Goal: Task Accomplishment & Management: Manage account settings

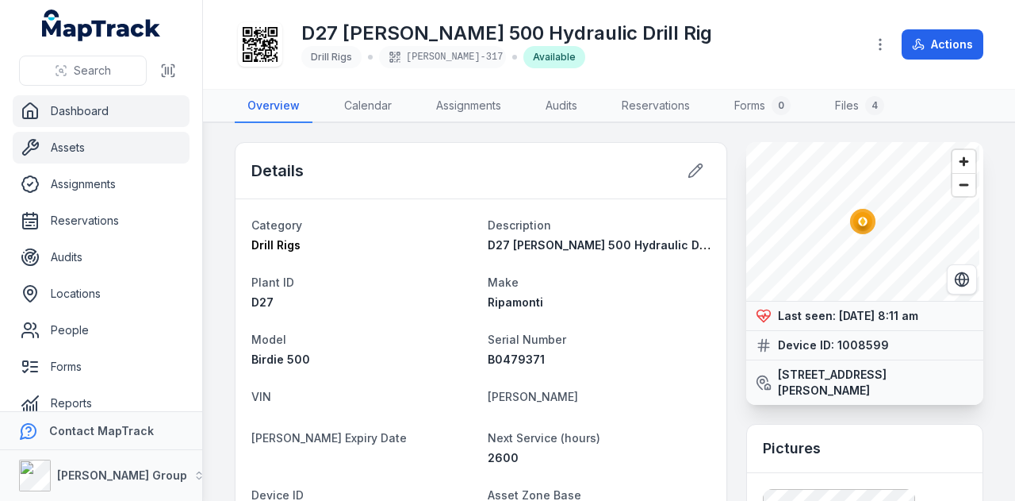
click at [86, 113] on link "Dashboard" at bounding box center [101, 111] width 177 height 32
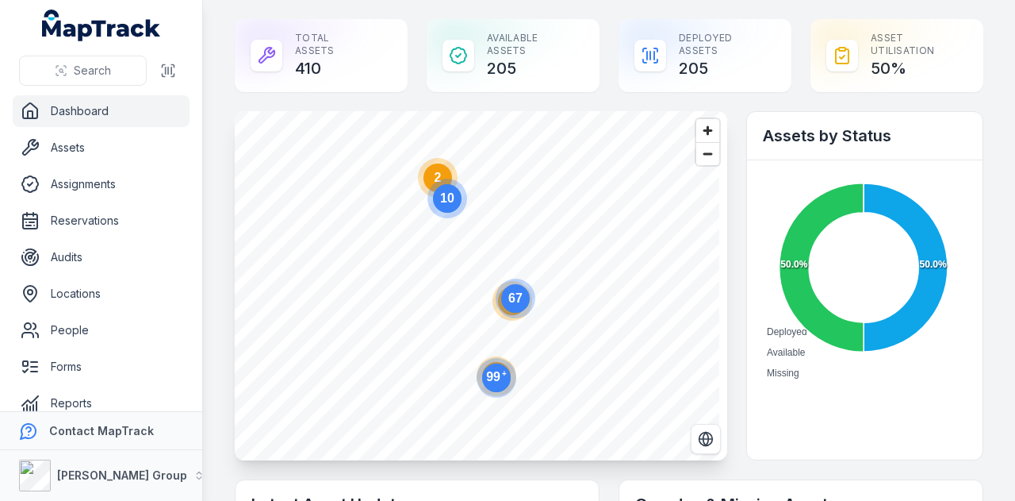
click at [508, 310] on circle at bounding box center [516, 298] width 40 height 40
click at [491, 300] on icon "12" at bounding box center [513, 298] width 48 height 48
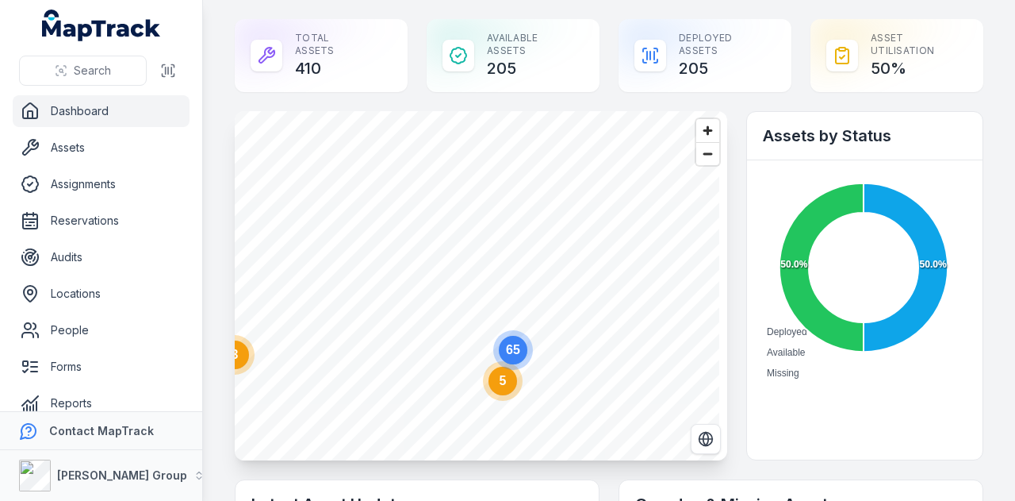
click at [500, 382] on text "5" at bounding box center [503, 380] width 7 height 13
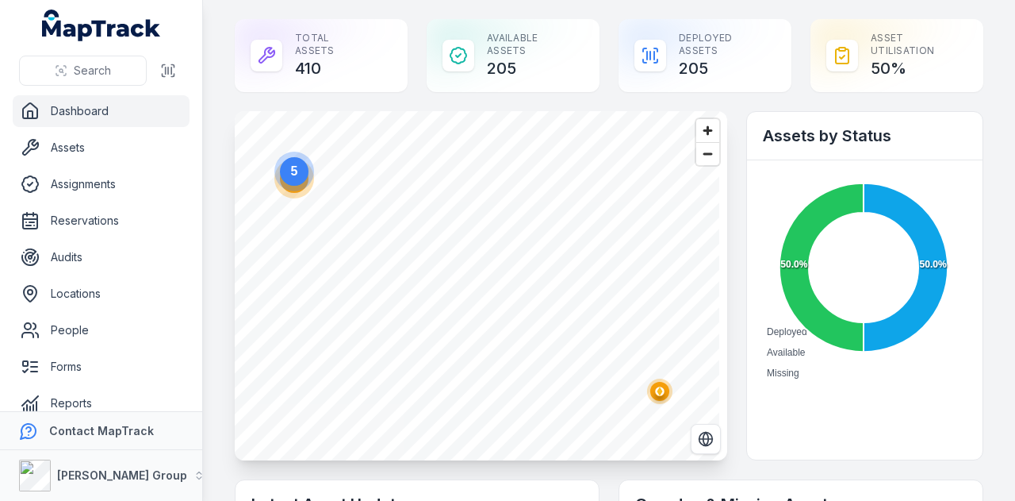
click at [297, 196] on circle at bounding box center [294, 179] width 40 height 40
click at [491, 305] on circle "button" at bounding box center [489, 302] width 9 height 9
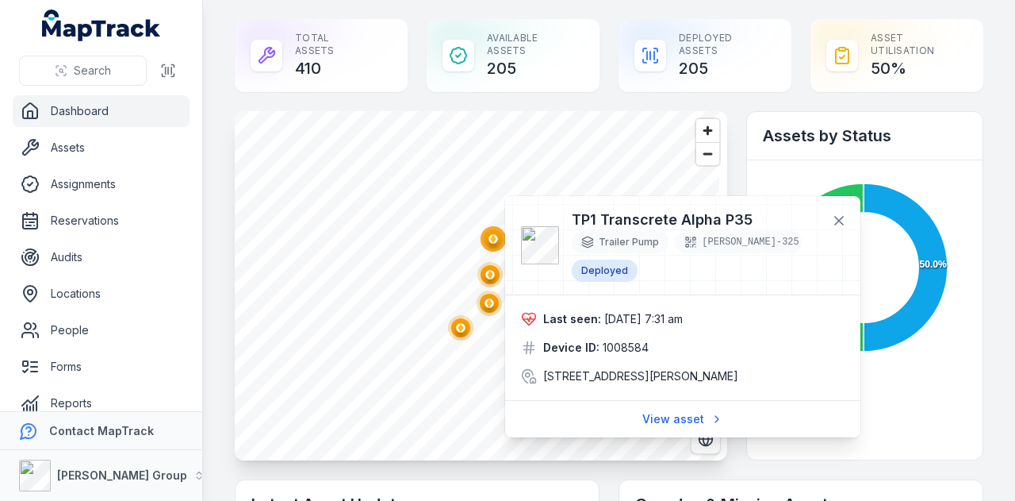
click at [457, 326] on circle "button" at bounding box center [460, 327] width 9 height 9
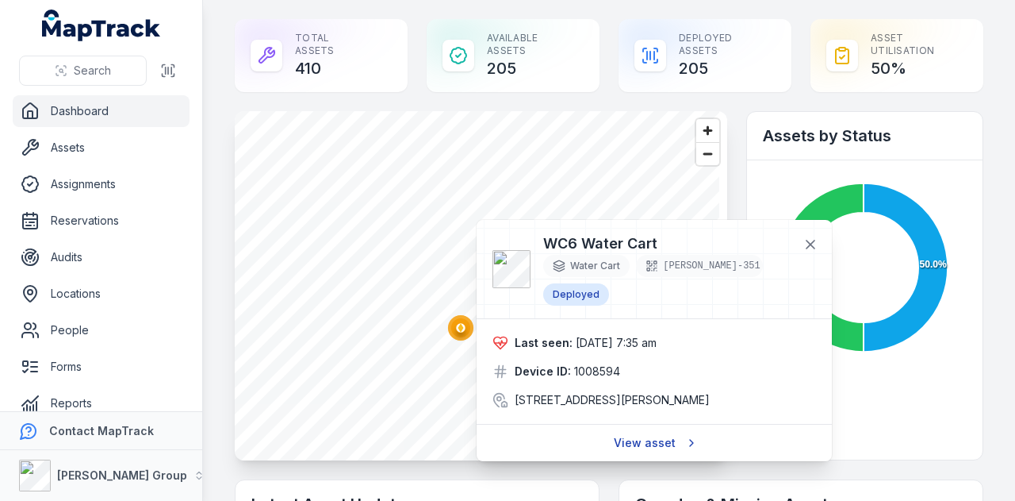
click at [633, 432] on link "View asset" at bounding box center [655, 443] width 102 height 30
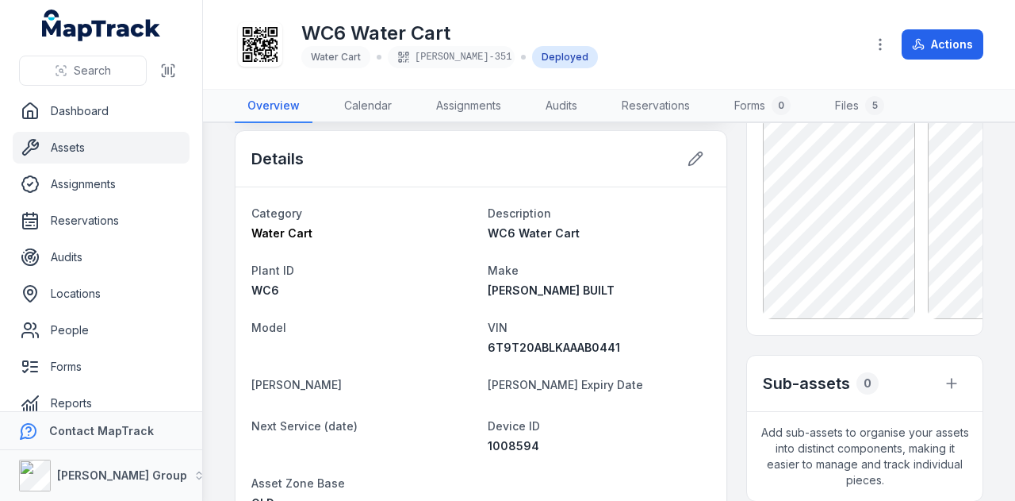
scroll to position [238, 0]
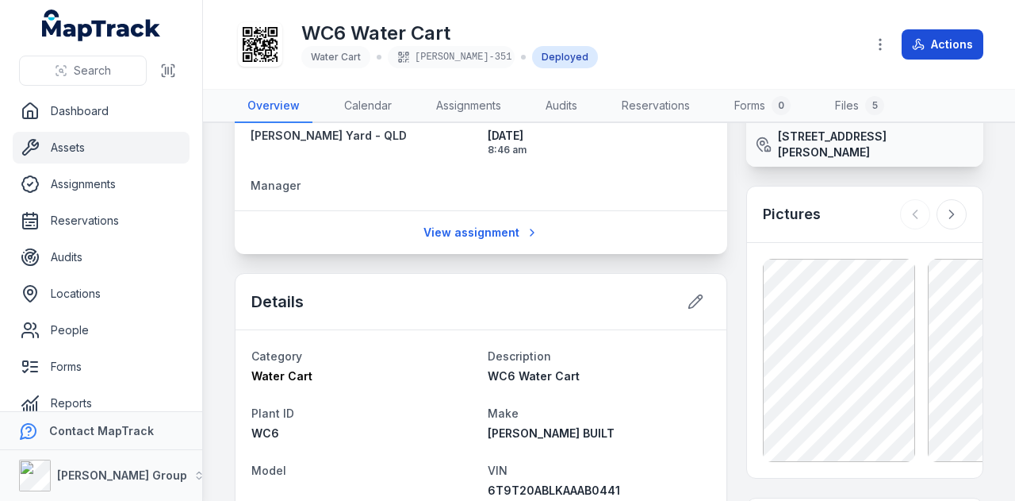
click at [935, 43] on button "Actions" at bounding box center [943, 44] width 82 height 30
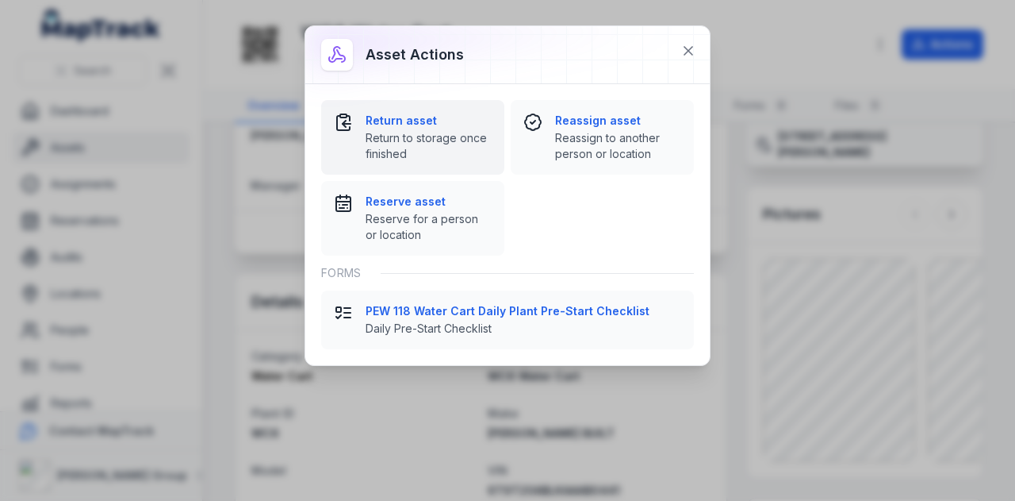
click at [416, 120] on strong "Return asset" at bounding box center [429, 121] width 126 height 16
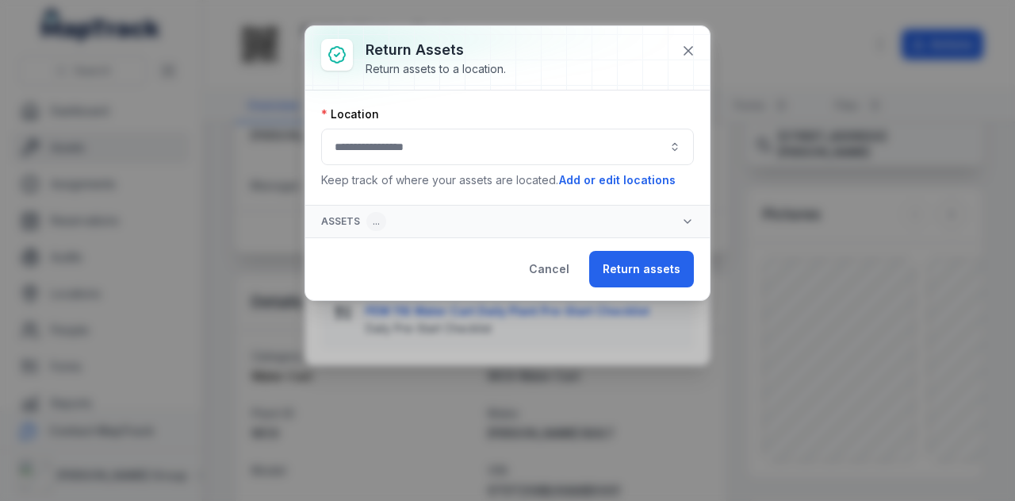
click at [449, 153] on button "button" at bounding box center [507, 147] width 373 height 36
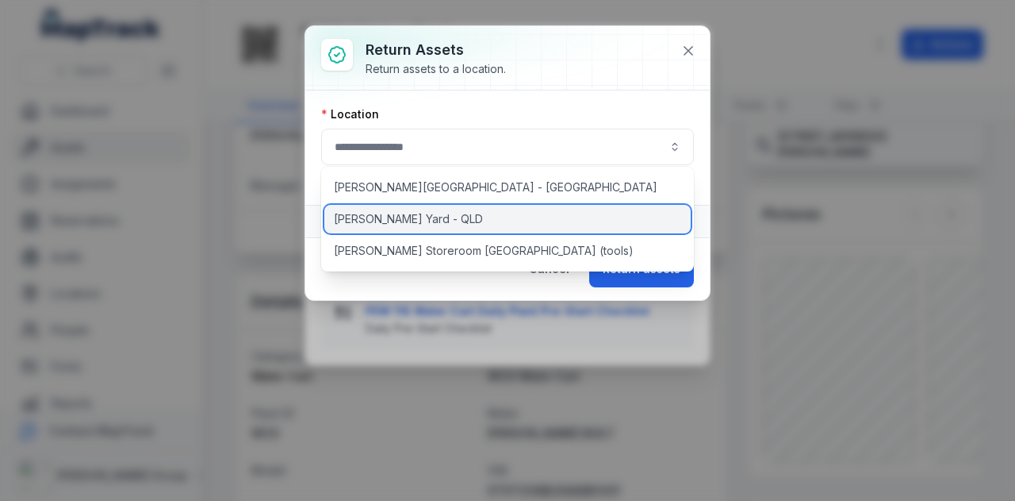
click at [447, 209] on div "[PERSON_NAME] Yard - QLD" at bounding box center [507, 219] width 367 height 29
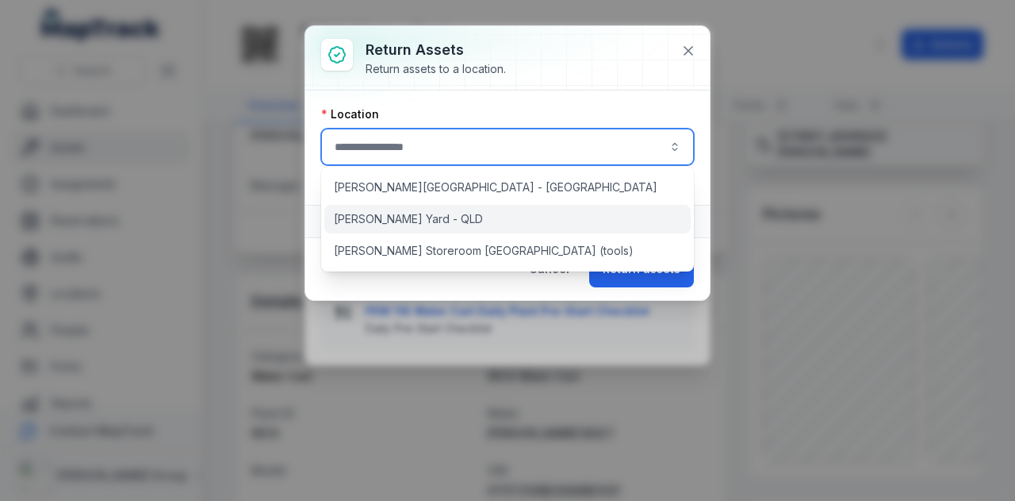
type input "**********"
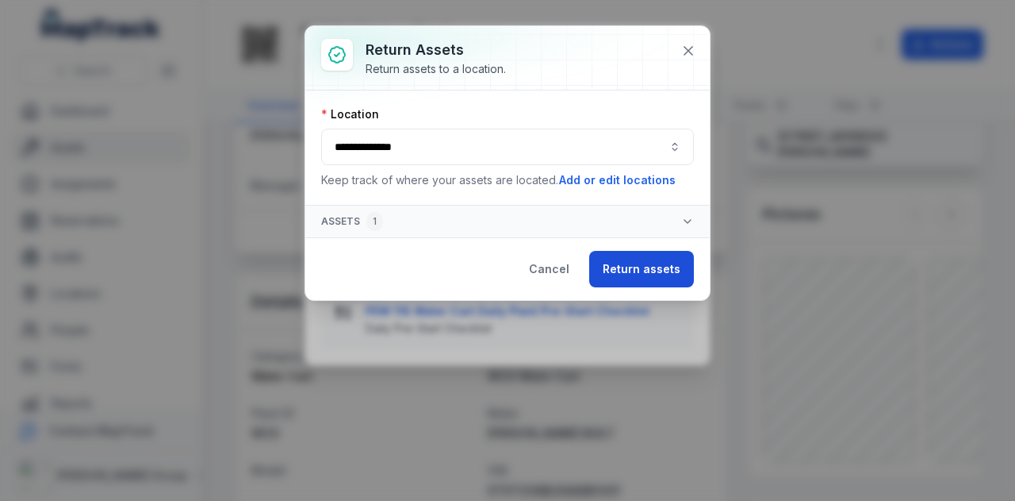
click at [651, 276] on button "Return assets" at bounding box center [641, 269] width 105 height 36
